Goal: Information Seeking & Learning: Check status

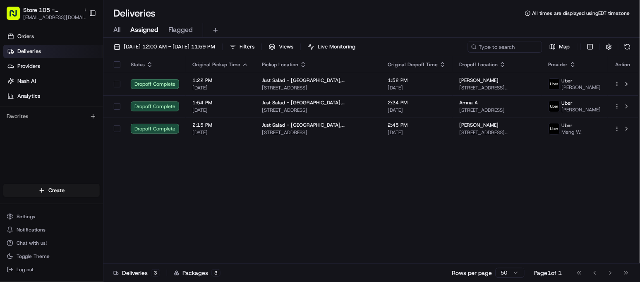
drag, startPoint x: 184, startPoint y: 164, endPoint x: 63, endPoint y: 151, distance: 121.6
click at [63, 151] on div "Orders Deliveries Providers [PERSON_NAME] Analytics Favorites" at bounding box center [51, 107] width 103 height 162
drag, startPoint x: 370, startPoint y: 230, endPoint x: 356, endPoint y: 211, distance: 23.1
click at [369, 230] on div "Status Original Pickup Time Pickup Location Original Dropoff Time Dropoff Locat…" at bounding box center [370, 159] width 535 height 207
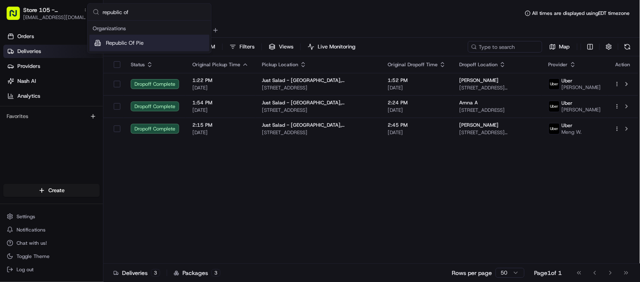
type input "republic of"
click at [152, 44] on div "Republic Of Pie" at bounding box center [149, 43] width 120 height 17
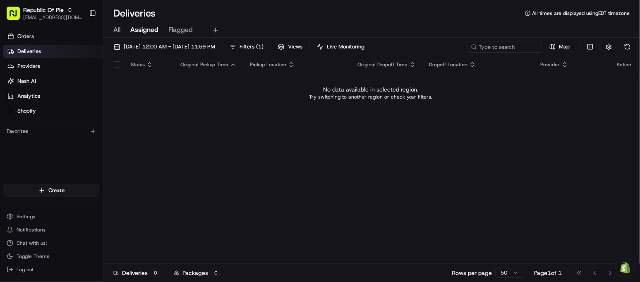
click at [343, 18] on div "Deliveries All times are displayed using EDT timezone" at bounding box center [371, 13] width 537 height 13
click at [333, 15] on div "Deliveries All times are displayed using EDT timezone" at bounding box center [371, 13] width 537 height 13
click at [180, 164] on div "Status Original Pickup Time Pickup Location Original Dropoff Time Dropoff Locat…" at bounding box center [370, 159] width 535 height 207
click at [180, 43] on span "08/23/2025 12:00 AM - 08/23/2025 11:59 PM" at bounding box center [169, 46] width 91 height 7
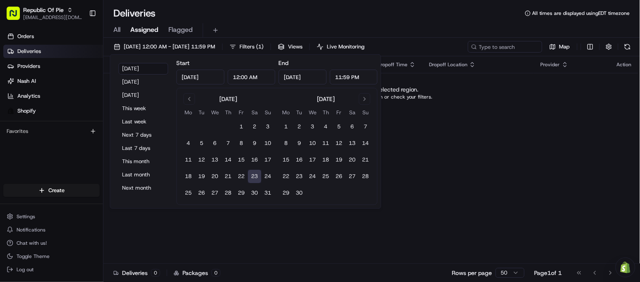
click at [121, 30] on div "All Assigned Flagged" at bounding box center [371, 30] width 537 height 14
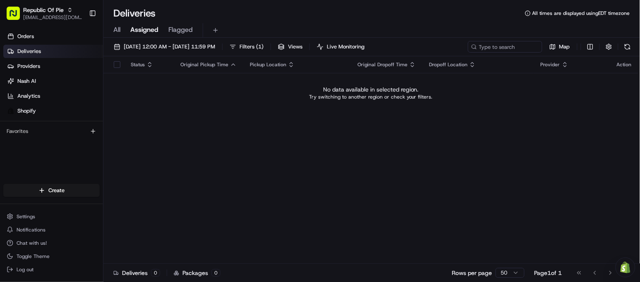
click at [118, 30] on span "All" at bounding box center [116, 30] width 7 height 10
click at [183, 48] on span "08/23/2025 12:00 AM - 08/23/2025 11:59 PM" at bounding box center [169, 46] width 91 height 7
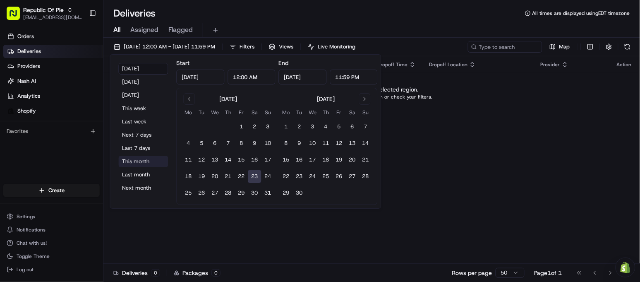
click at [150, 159] on button "This month" at bounding box center [144, 162] width 50 height 12
type input "Aug 1, 2025"
type input "Aug 31, 2025"
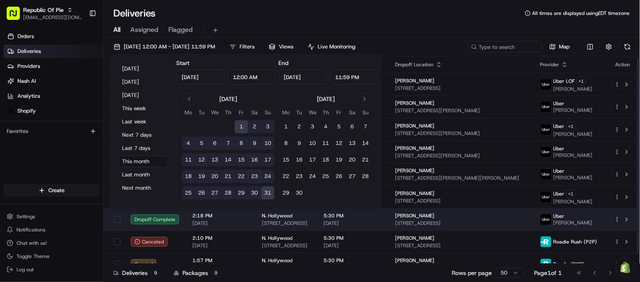
scroll to position [11, 0]
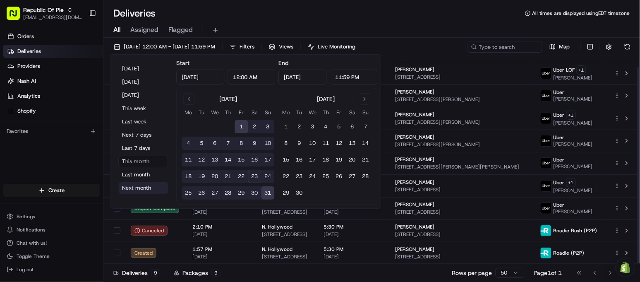
click at [142, 189] on button "Next month" at bounding box center [144, 188] width 50 height 12
type input "Sep 1, 2025"
type input "Sep 30, 2025"
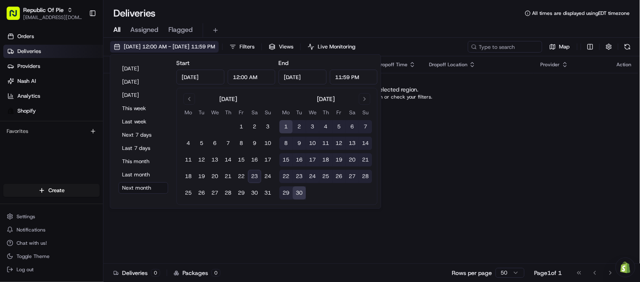
click at [156, 47] on span "09/01/2025 12:00 AM - 09/30/2025 11:59 PM" at bounding box center [169, 46] width 91 height 7
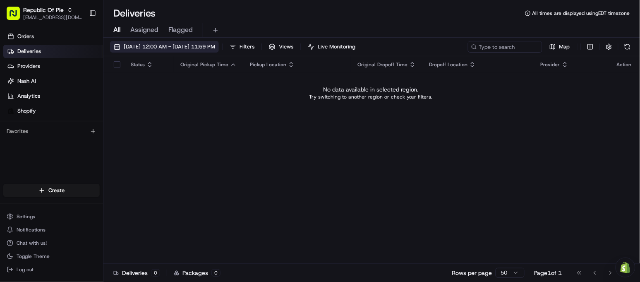
click at [170, 48] on span "09/01/2025 12:00 AM - 09/30/2025 11:59 PM" at bounding box center [169, 46] width 91 height 7
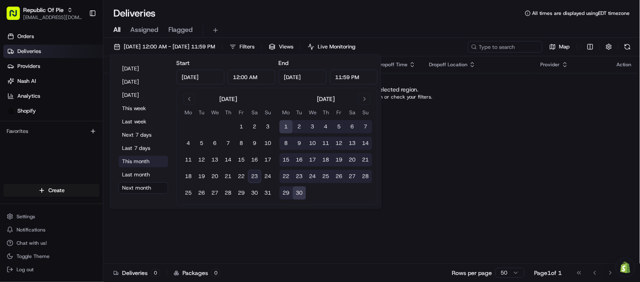
click at [138, 160] on button "This month" at bounding box center [144, 162] width 50 height 12
type input "Aug 1, 2025"
type input "Aug 31, 2025"
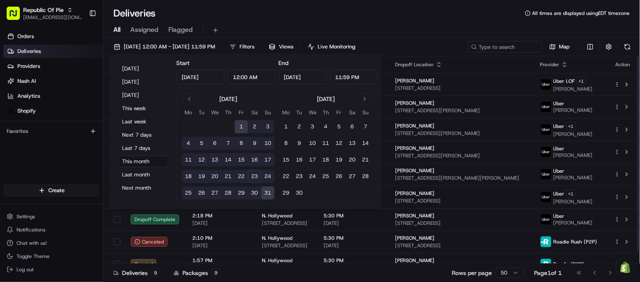
click at [428, 25] on div "All Assigned Flagged" at bounding box center [371, 30] width 537 height 14
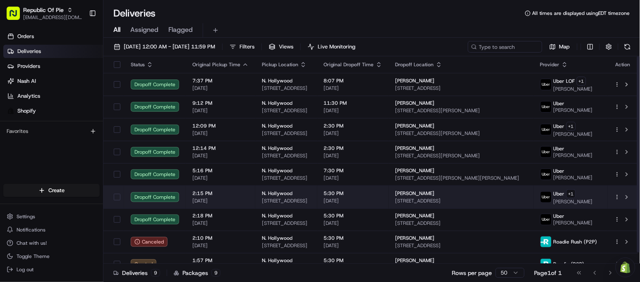
scroll to position [11, 0]
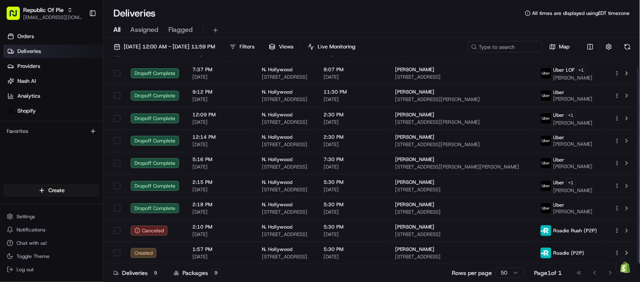
click at [66, 175] on div "Orders Deliveries Providers Nash AI Analytics Shopify Favorites" at bounding box center [51, 107] width 103 height 162
click at [257, 16] on div "Deliveries All times are displayed using EDT timezone" at bounding box center [371, 13] width 537 height 13
click at [304, 276] on div "Deliveries 9 Packages 9 Rows per page 50 Page 1 of 1 Go to first page Go to pre…" at bounding box center [371, 272] width 537 height 19
click at [303, 269] on div "Deliveries 9 Packages 9 Rows per page 50 Page 1 of 1 Go to first page Go to pre…" at bounding box center [371, 272] width 537 height 19
click at [220, 278] on div "Deliveries 9 Packages 9 Rows per page 50 Page 1 of 1 Go to first page Go to pre…" at bounding box center [371, 272] width 537 height 19
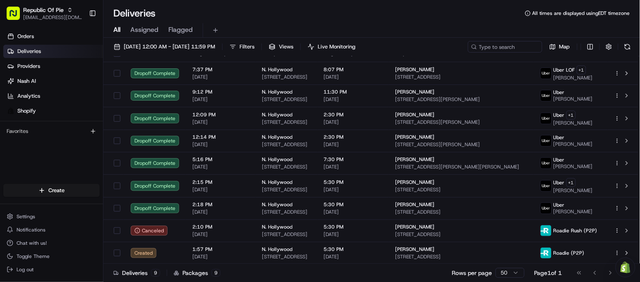
click at [408, 20] on div "All Assigned Flagged" at bounding box center [371, 29] width 537 height 18
click at [239, 25] on div "All Assigned Flagged" at bounding box center [371, 30] width 537 height 14
click at [195, 43] on span "08/01/2025 12:00 AM - 08/31/2025 11:59 PM" at bounding box center [169, 46] width 91 height 7
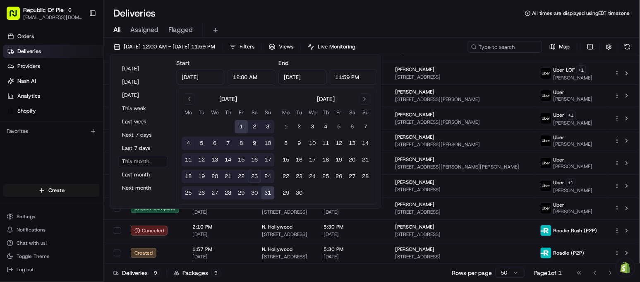
drag, startPoint x: 388, startPoint y: 3, endPoint x: 393, endPoint y: 10, distance: 8.3
click at [388, 3] on div "Deliveries All times are displayed using EDT timezone All Assigned Flagged 08/0…" at bounding box center [371, 141] width 537 height 282
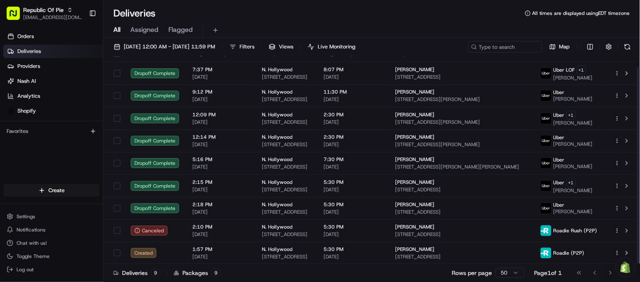
click at [173, 14] on div "Deliveries All times are displayed using EDT timezone" at bounding box center [371, 13] width 537 height 13
click at [318, 6] on div "Deliveries All times are displayed using EDT timezone All Assigned Flagged 08/0…" at bounding box center [371, 141] width 537 height 282
click at [65, 170] on div "Orders Deliveries Providers Nash AI Analytics Shopify Favorites" at bounding box center [51, 107] width 103 height 162
click at [300, 282] on div "Deliveries 9 Packages 9 Rows per page 50 Page 1 of 1 Go to first page Go to pre…" at bounding box center [371, 272] width 537 height 19
click at [31, 162] on div "Orders Deliveries Providers Nash AI Analytics Shopify Favorites" at bounding box center [51, 107] width 103 height 162
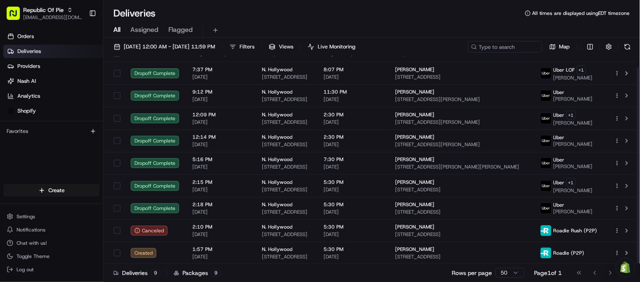
drag, startPoint x: 267, startPoint y: 23, endPoint x: 308, endPoint y: 1, distance: 46.1
click at [267, 23] on div "All Assigned Flagged" at bounding box center [371, 30] width 537 height 14
click at [69, 166] on div "Orders Deliveries Providers Nash AI Analytics Shopify Favorites" at bounding box center [51, 107] width 103 height 162
click at [174, 12] on div "Deliveries All times are displayed using EDT timezone" at bounding box center [371, 13] width 537 height 13
click at [337, 13] on div "Deliveries All times are displayed using EDT timezone" at bounding box center [371, 13] width 537 height 13
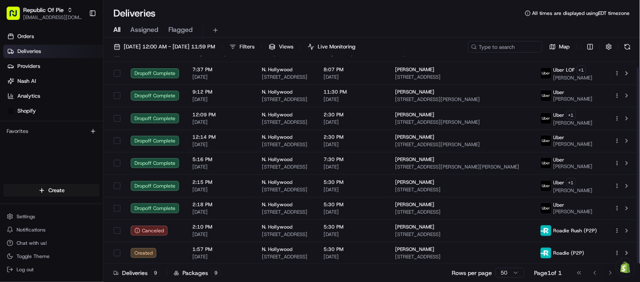
click at [50, 161] on div "Orders Deliveries Providers Nash AI Analytics Shopify Favorites" at bounding box center [51, 107] width 103 height 162
click at [275, 278] on div "Deliveries 9 Packages 9 Rows per page 50 Page 1 of 1 Go to first page Go to pre…" at bounding box center [371, 272] width 537 height 19
click at [52, 151] on div "Orders Deliveries Providers Nash AI Analytics Shopify Favorites" at bounding box center [51, 107] width 103 height 162
click at [257, 14] on div "Deliveries All times are displayed using EDT timezone" at bounding box center [371, 13] width 537 height 13
drag, startPoint x: 63, startPoint y: 163, endPoint x: 72, endPoint y: 152, distance: 13.8
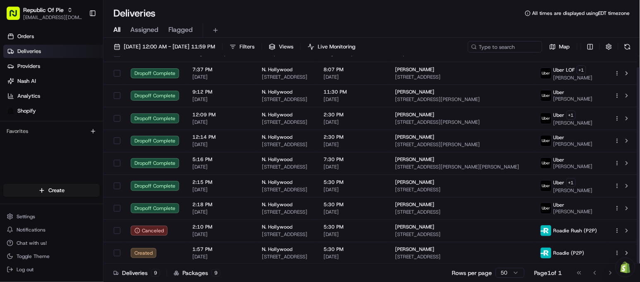
click at [63, 163] on div "Orders Deliveries Providers Nash AI Analytics Shopify Favorites" at bounding box center [51, 107] width 103 height 162
click at [320, 1] on div "Deliveries All times are displayed using EDT timezone All Assigned Flagged 08/0…" at bounding box center [371, 141] width 537 height 282
click at [53, 154] on div "Orders Deliveries Providers Nash AI Analytics Shopify Favorites" at bounding box center [51, 107] width 103 height 162
click at [75, 150] on div "Orders Deliveries Providers Nash AI Analytics Shopify Favorites" at bounding box center [51, 107] width 103 height 162
click at [248, 12] on div "Deliveries All times are displayed using EDT timezone" at bounding box center [371, 13] width 537 height 13
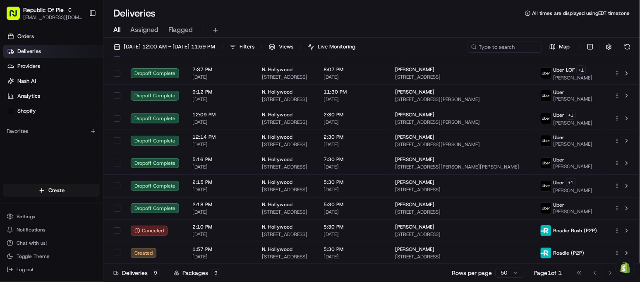
click at [316, 7] on div "Deliveries All times are displayed using EDT timezone" at bounding box center [371, 13] width 537 height 13
click at [318, 18] on div "Deliveries All times are displayed using EDT timezone" at bounding box center [371, 13] width 537 height 13
click at [63, 143] on div "Orders Deliveries Providers Nash AI Analytics Shopify Favorites" at bounding box center [51, 107] width 103 height 162
drag, startPoint x: 257, startPoint y: 15, endPoint x: 291, endPoint y: 1, distance: 37.5
click at [257, 16] on div "Deliveries All times are displayed using EDT timezone" at bounding box center [371, 13] width 537 height 13
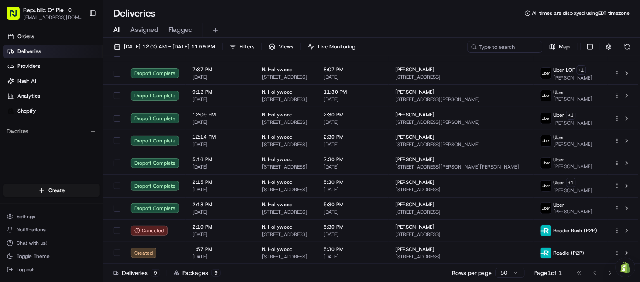
click at [202, 8] on div "Deliveries All times are displayed using EDT timezone" at bounding box center [371, 13] width 537 height 13
click at [270, 13] on div "Deliveries All times are displayed using EDT timezone" at bounding box center [371, 13] width 537 height 13
click at [284, 14] on div "Deliveries All times are displayed using EDT timezone" at bounding box center [371, 13] width 537 height 13
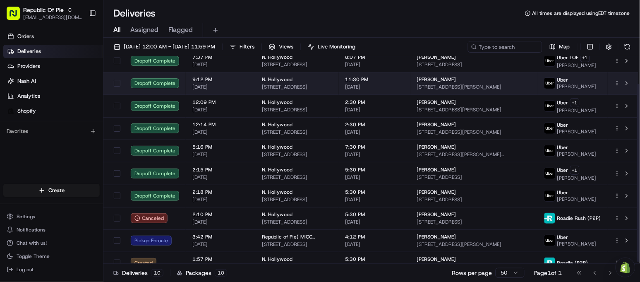
scroll to position [34, 0]
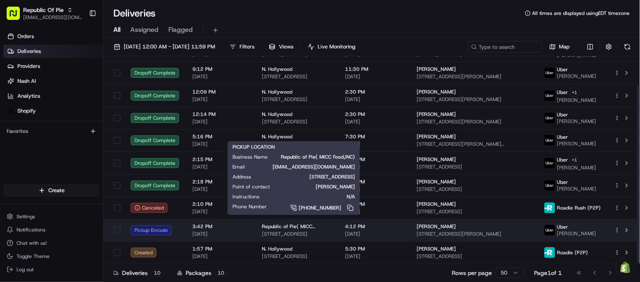
click at [277, 236] on span "[STREET_ADDRESS]" at bounding box center [297, 234] width 70 height 7
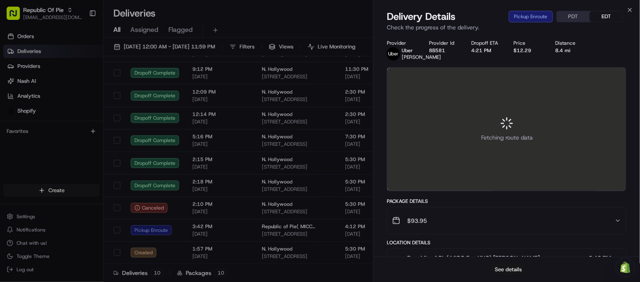
click at [497, 268] on button "See details" at bounding box center [509, 270] width 34 height 12
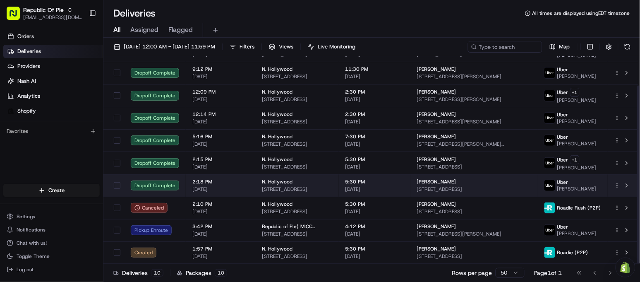
click at [257, 183] on td "N. Hollywood 11118 Magnolia Blvd, Los Angeles, CA 91601, US" at bounding box center [297, 185] width 84 height 22
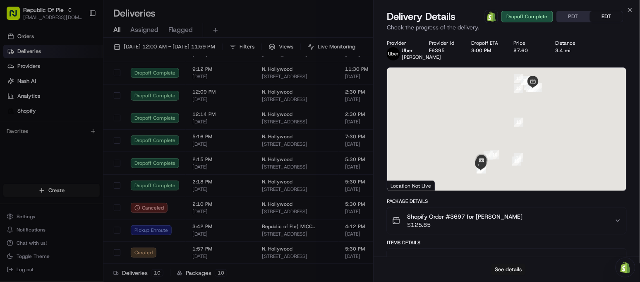
click at [516, 267] on button "See details" at bounding box center [509, 270] width 34 height 12
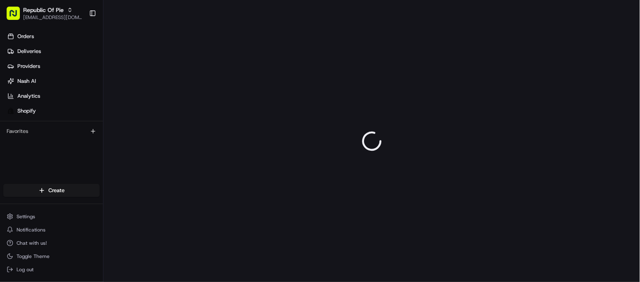
click at [154, 40] on div at bounding box center [371, 141] width 537 height 282
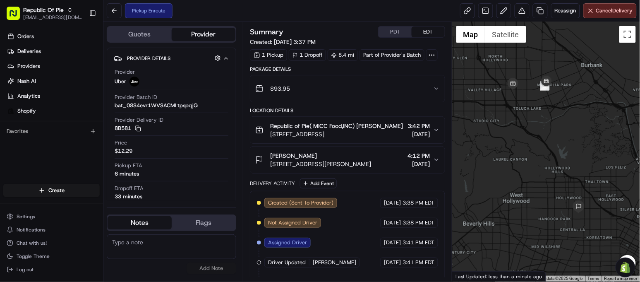
click at [342, 31] on div "Summary PDT EDT" at bounding box center [347, 32] width 195 height 12
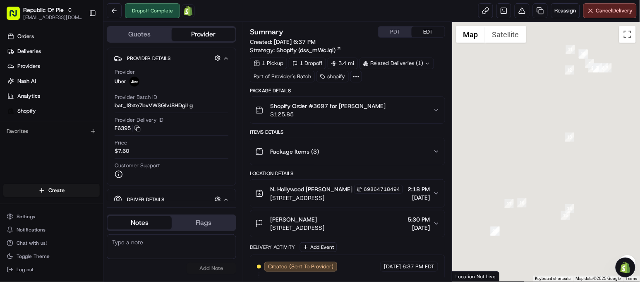
click at [362, 22] on div "Summary PDT EDT Created: [DATE] 6:37 PM Strategy: Shopify (dss_mWcJqi) 1 Pickup…" at bounding box center [347, 152] width 209 height 260
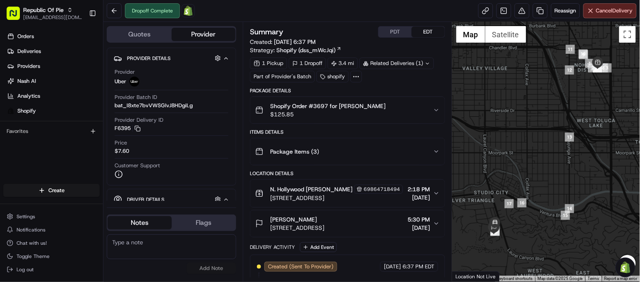
click at [303, 43] on span "08/05/2025 6:37 PM" at bounding box center [295, 41] width 42 height 7
click at [297, 34] on div "Summary PDT EDT" at bounding box center [347, 32] width 195 height 12
click at [203, 80] on div "Provider Uber" at bounding box center [172, 77] width 114 height 18
click at [258, 15] on div "Dropoff Complete Open Order in Shopify Reassign Cancel Delivery" at bounding box center [371, 11] width 537 height 22
